Goal: Information Seeking & Learning: Learn about a topic

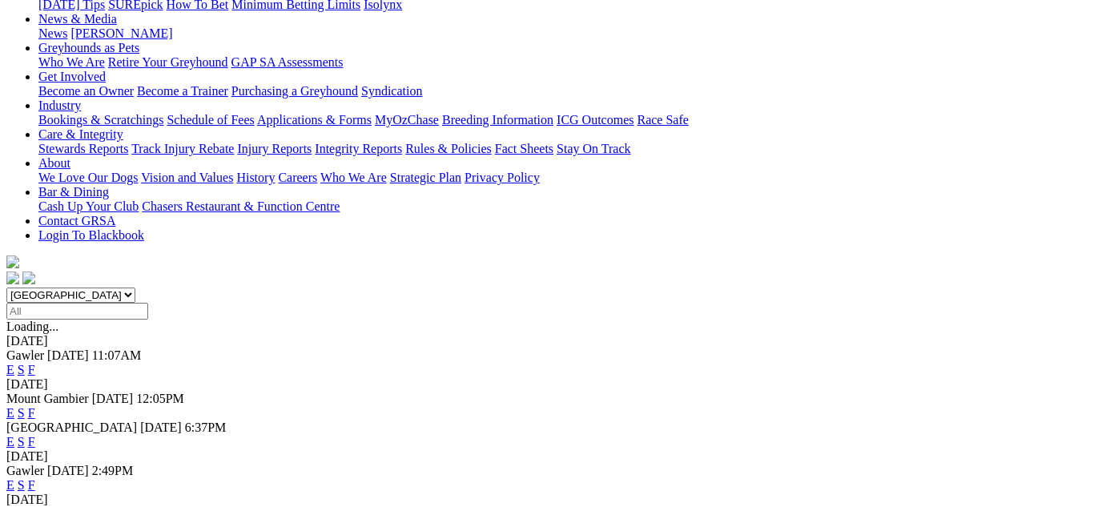
scroll to position [288, 0]
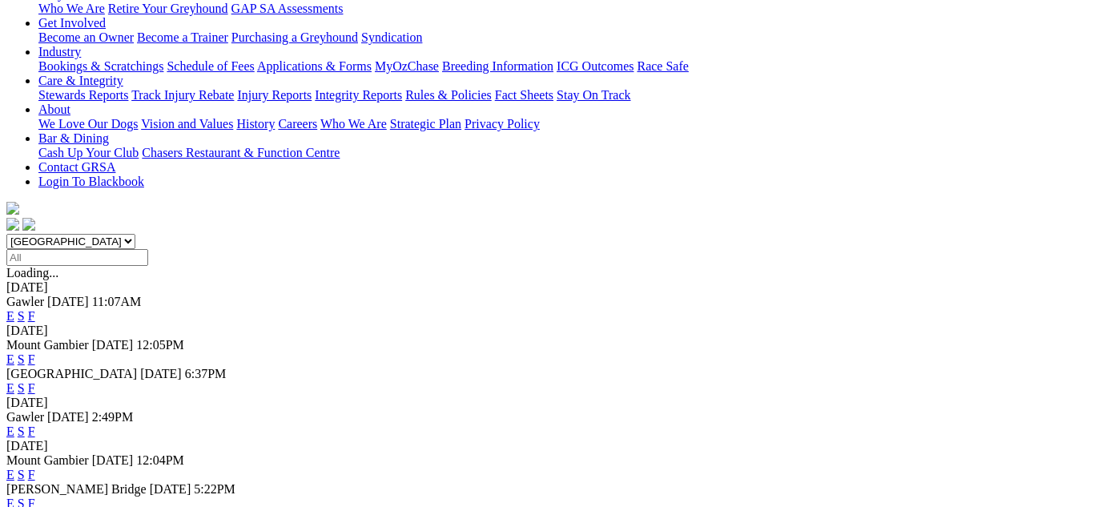
click at [35, 424] on link "F" at bounding box center [31, 431] width 7 height 14
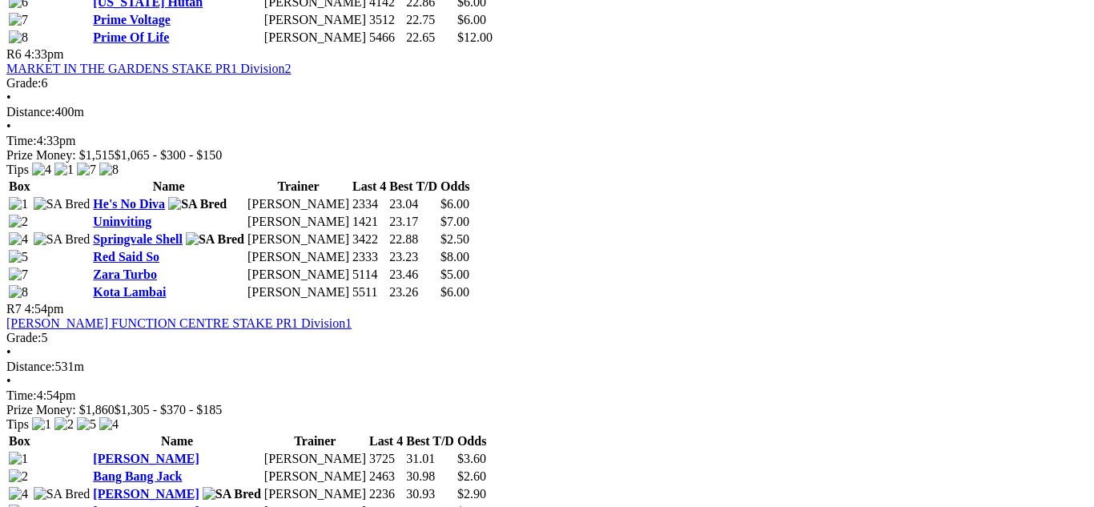
scroll to position [2082, 0]
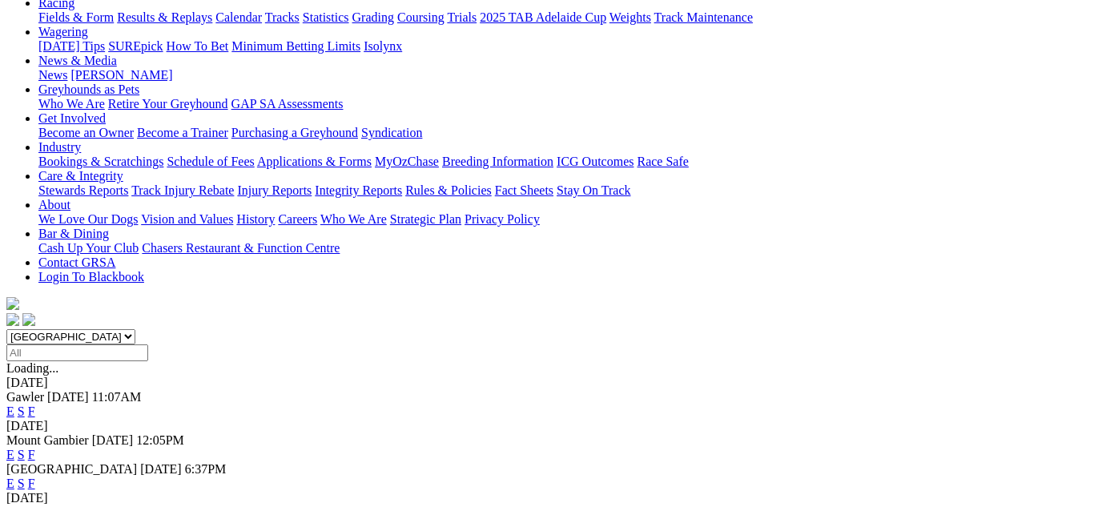
scroll to position [192, 0]
click at [35, 477] on link "F" at bounding box center [31, 484] width 7 height 14
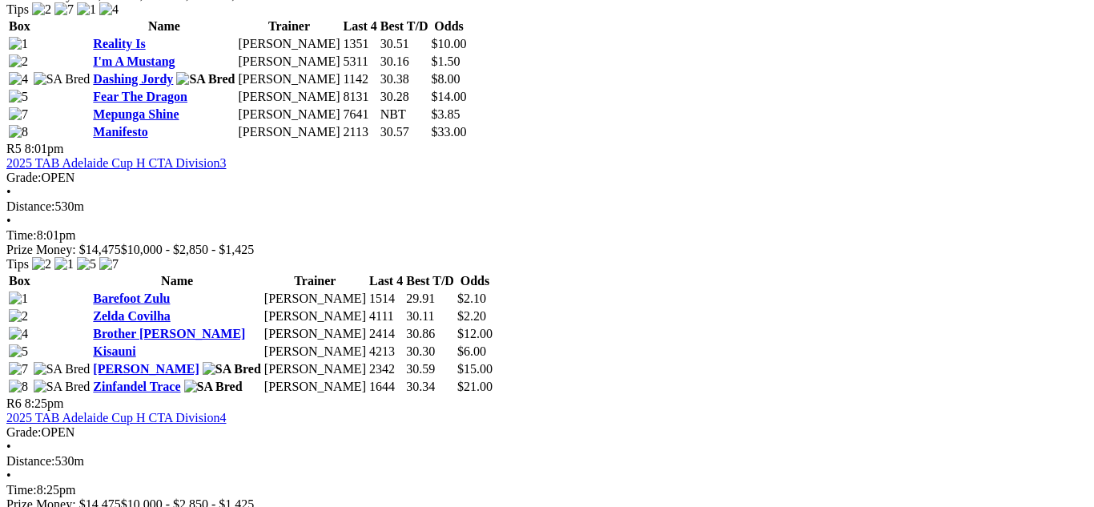
scroll to position [1794, 0]
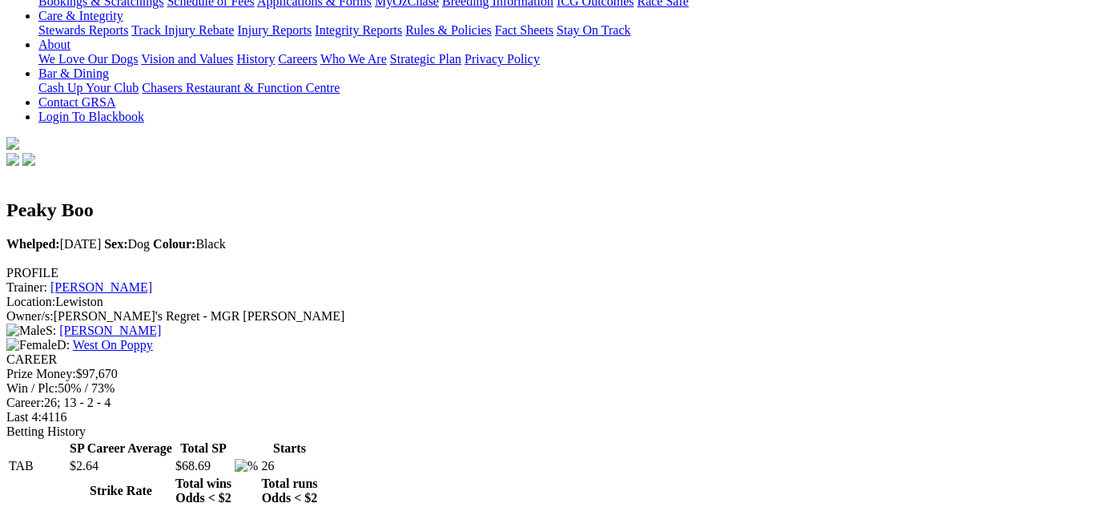
scroll to position [352, 0]
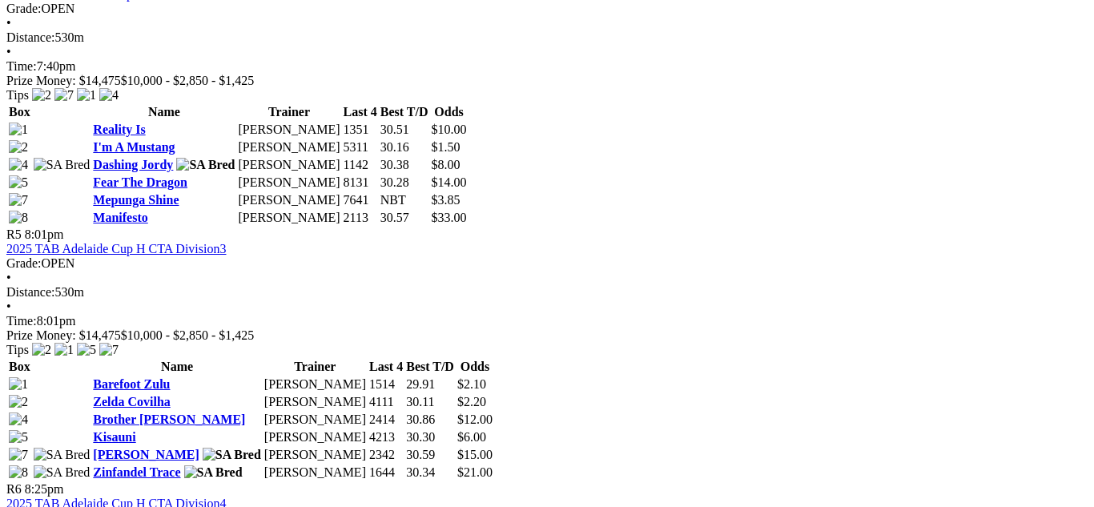
scroll to position [1762, 0]
